Goal: Task Accomplishment & Management: Use online tool/utility

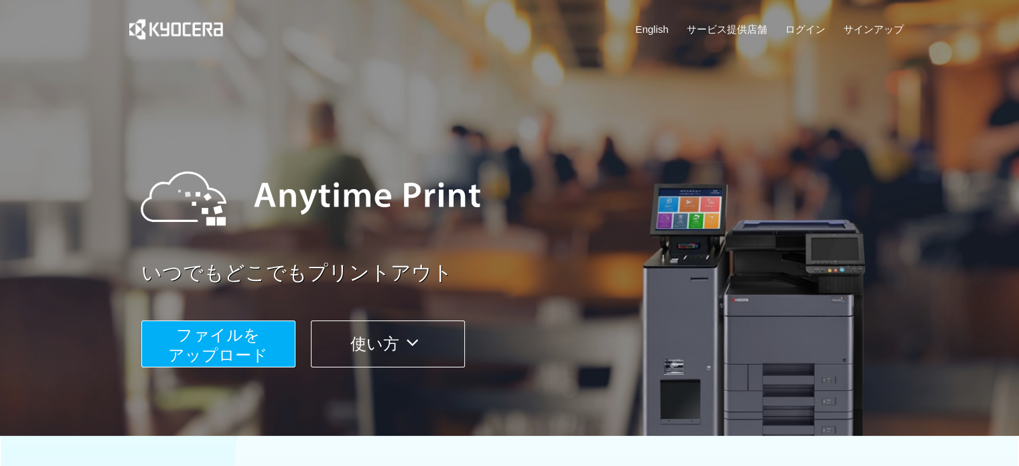
click at [241, 342] on span "ファイルを ​​アップロード" at bounding box center [218, 345] width 100 height 38
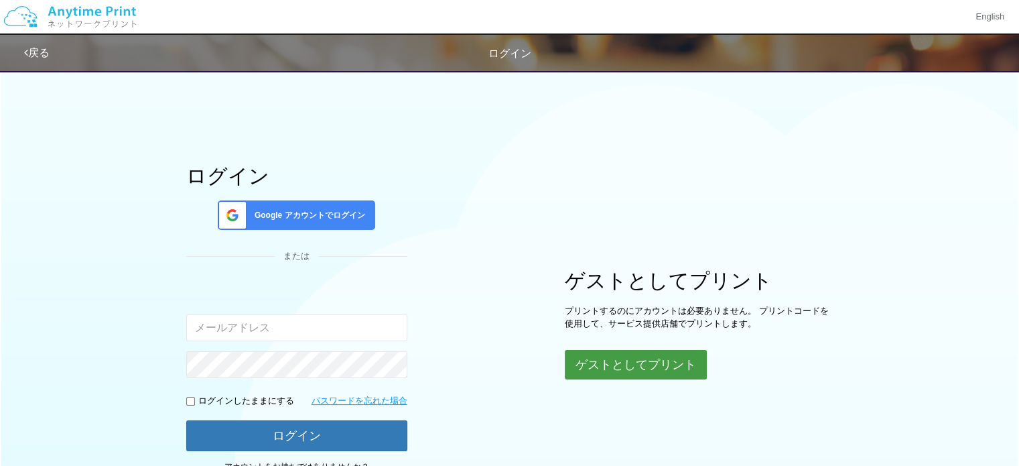
click at [587, 366] on button "ゲストとしてプリント" at bounding box center [636, 364] width 142 height 29
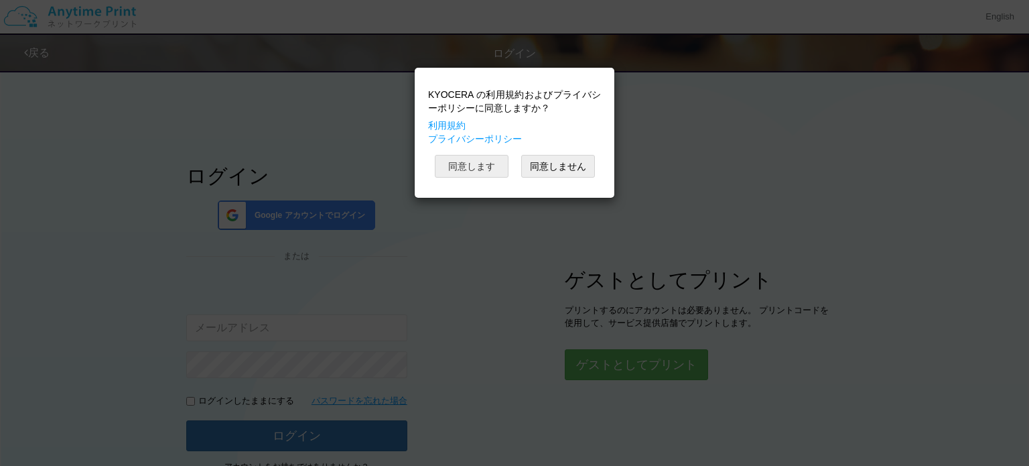
click at [464, 161] on button "同意します" at bounding box center [472, 166] width 74 height 23
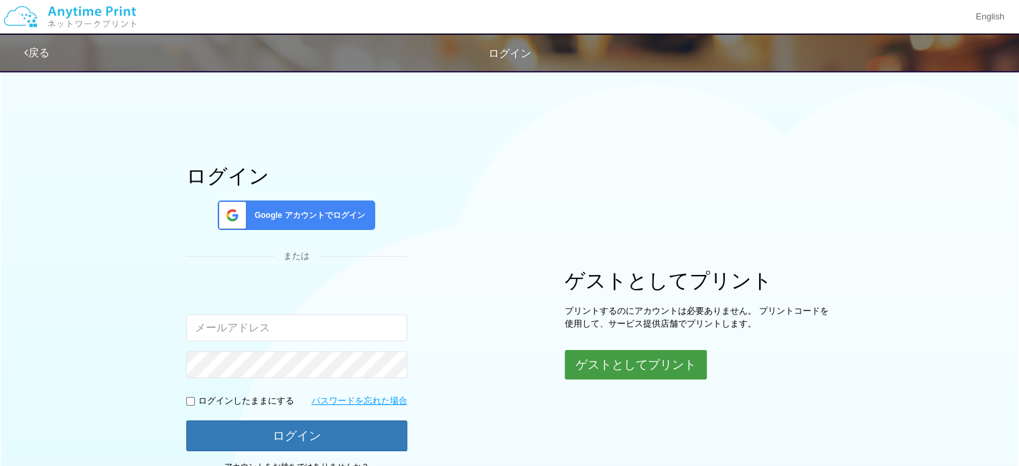
click at [604, 368] on button "ゲストとしてプリント" at bounding box center [636, 364] width 142 height 29
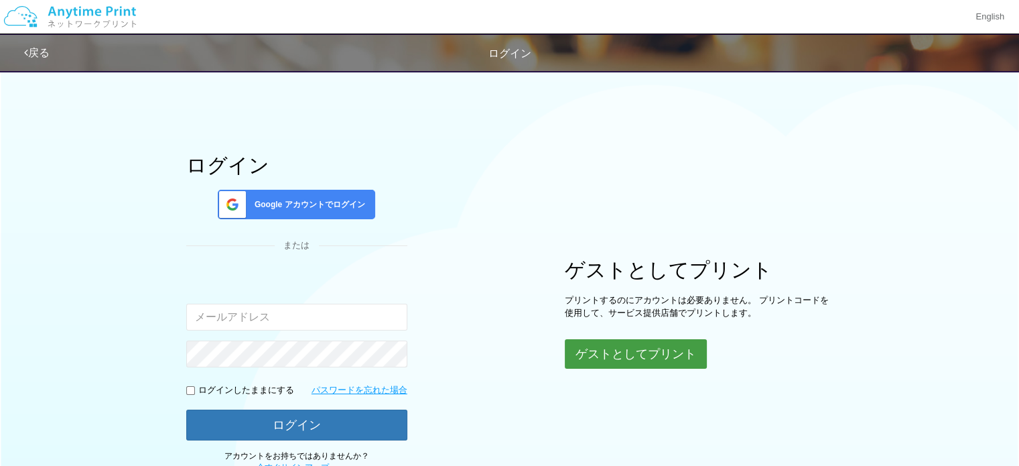
scroll to position [8, 0]
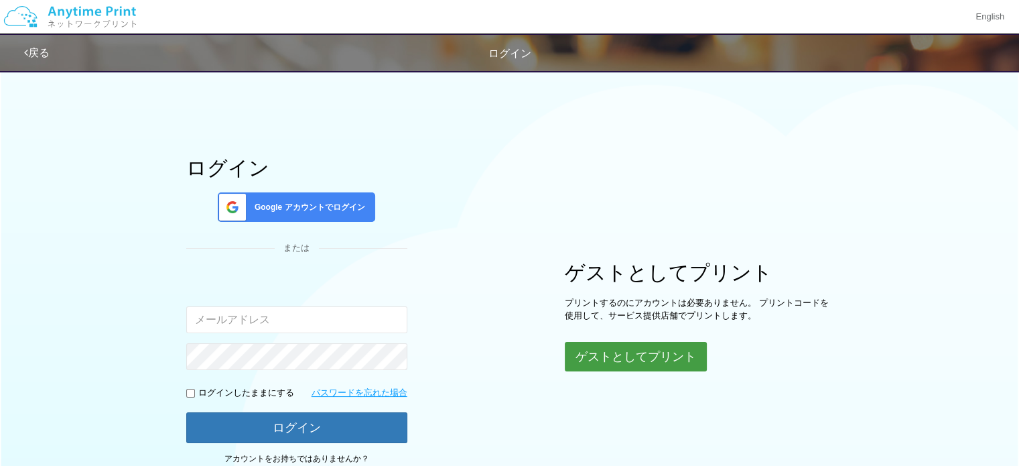
click at [616, 358] on button "ゲストとしてプリント" at bounding box center [636, 356] width 142 height 29
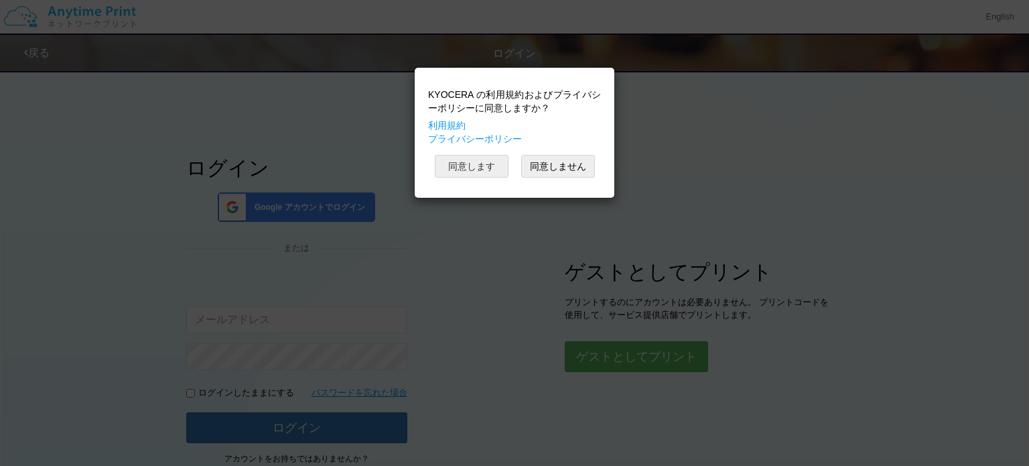
click at [488, 170] on button "同意します" at bounding box center [472, 166] width 74 height 23
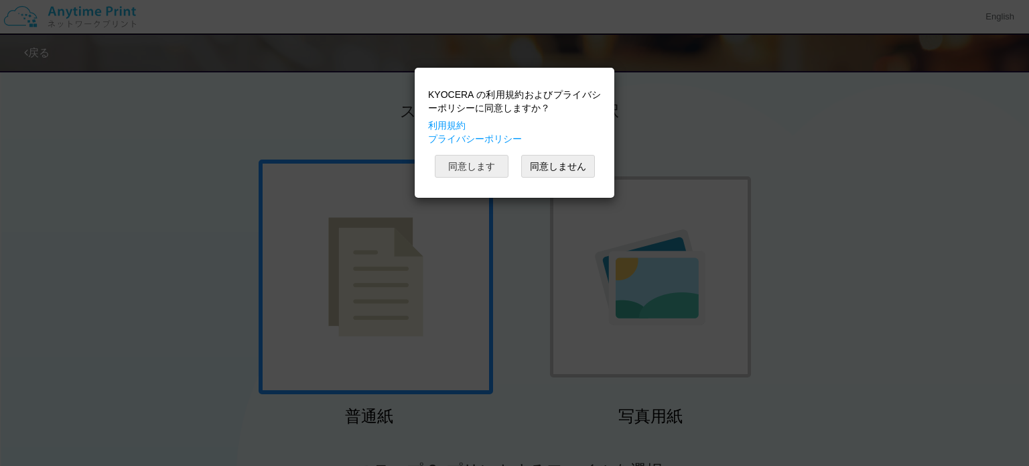
click at [479, 170] on button "同意します" at bounding box center [472, 166] width 74 height 23
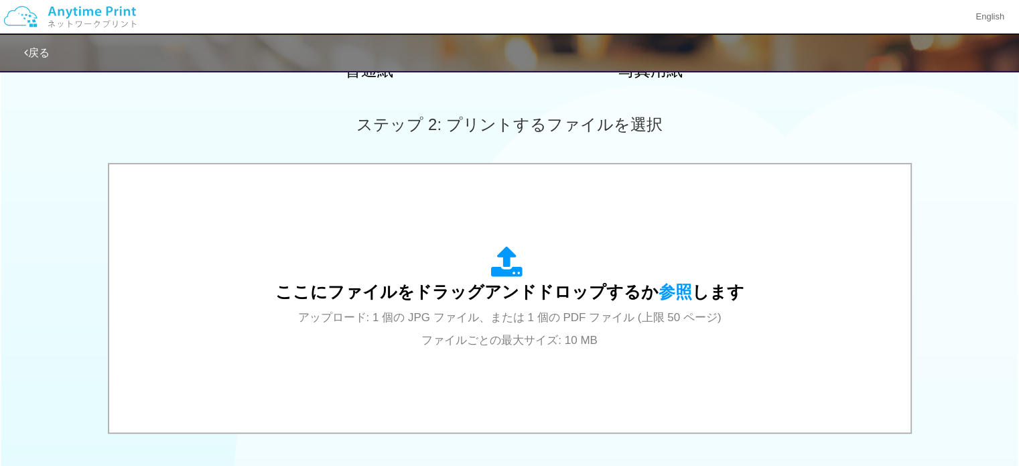
scroll to position [360, 0]
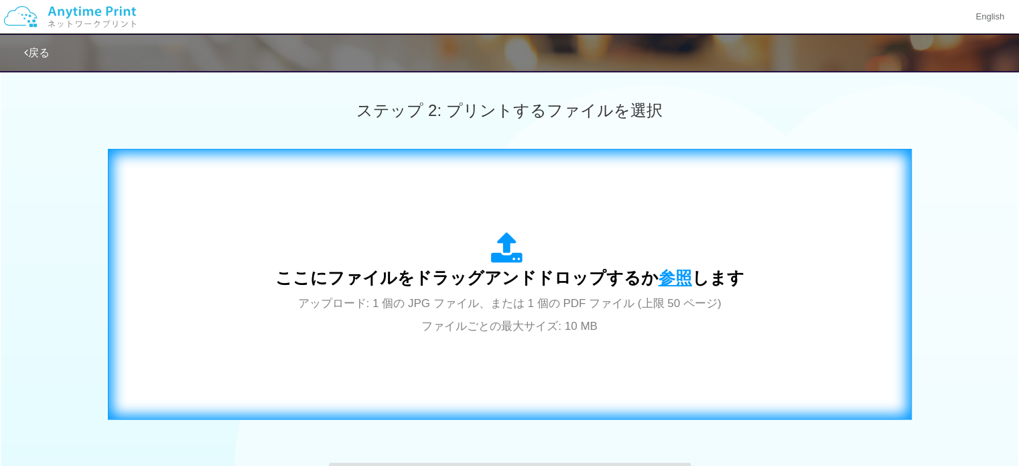
click at [663, 279] on span "参照" at bounding box center [675, 277] width 33 height 19
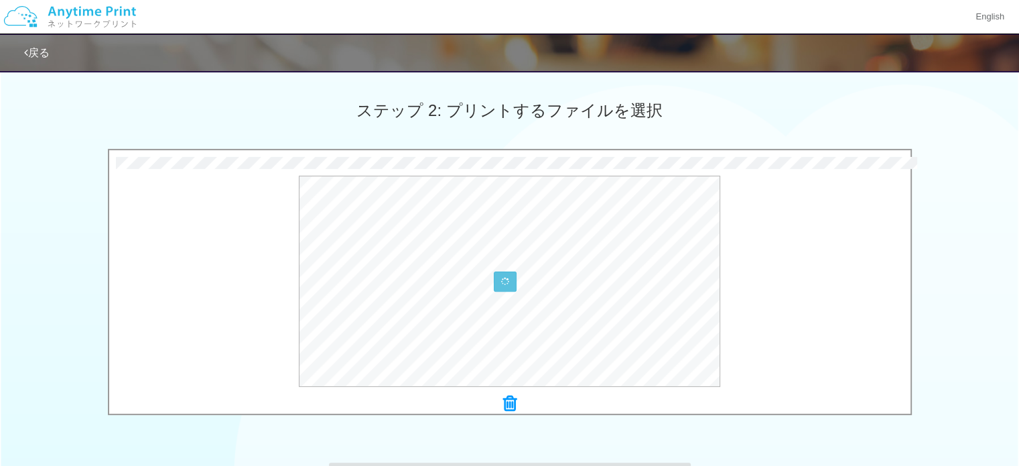
click at [978, 212] on div "0.1 MB 総合頭紙（税込）　エーテック.pdf Check Error × 総合頭紙（税込）　エーテック.pdf" at bounding box center [509, 285] width 1019 height 273
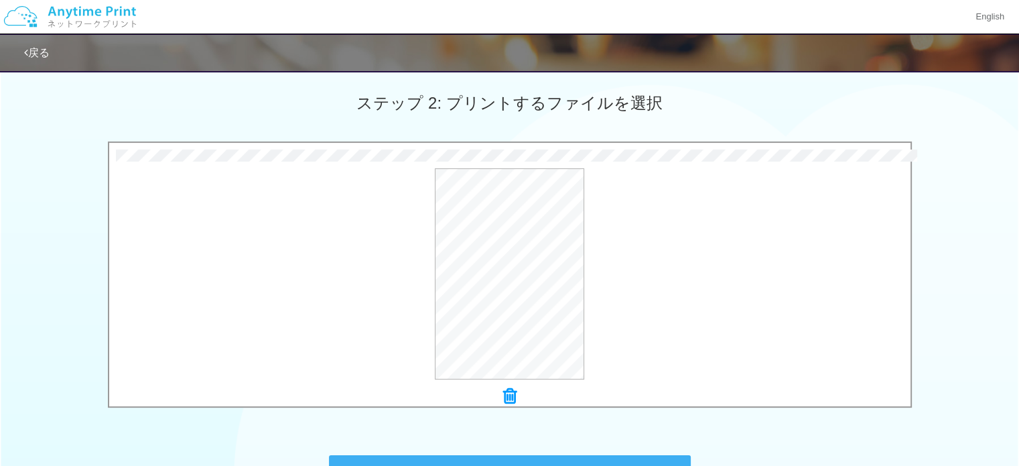
scroll to position [553, 0]
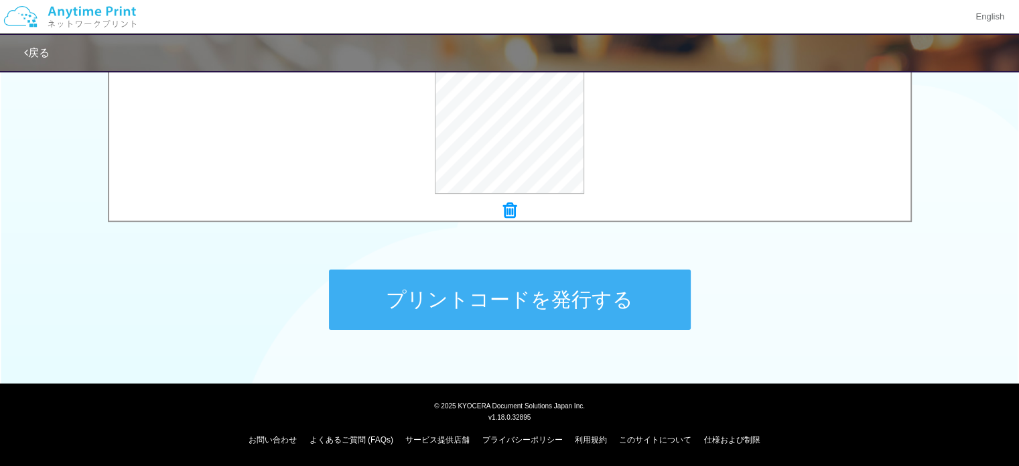
click at [598, 307] on button "プリントコードを発行する" at bounding box center [510, 299] width 362 height 60
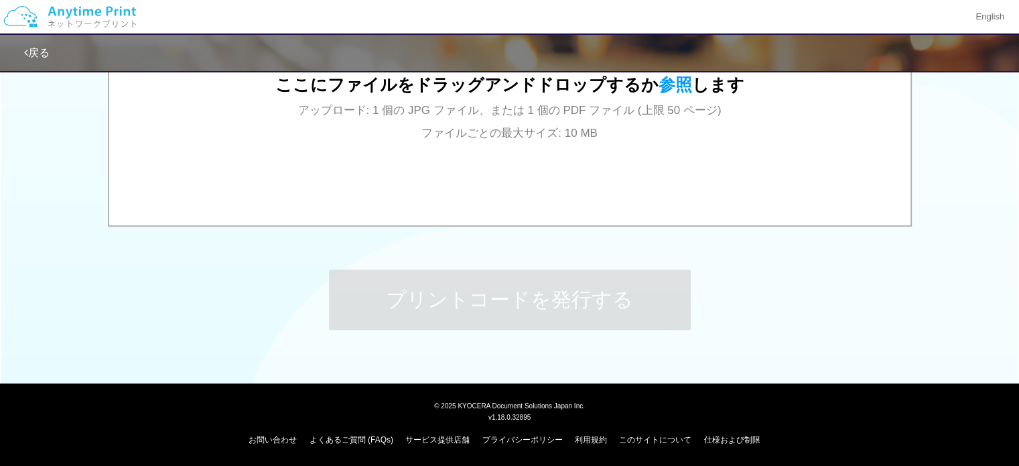
scroll to position [0, 0]
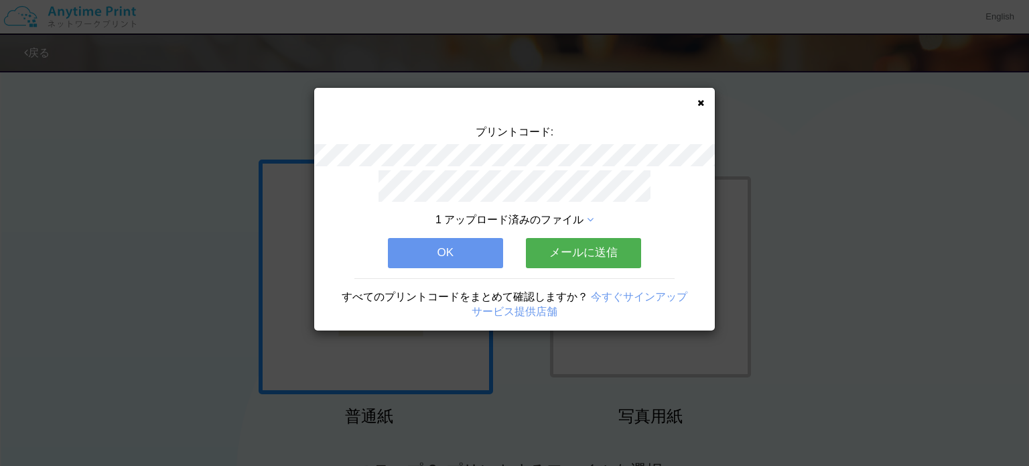
click at [464, 239] on button "OK" at bounding box center [445, 252] width 115 height 29
